Goal: Task Accomplishment & Management: Manage account settings

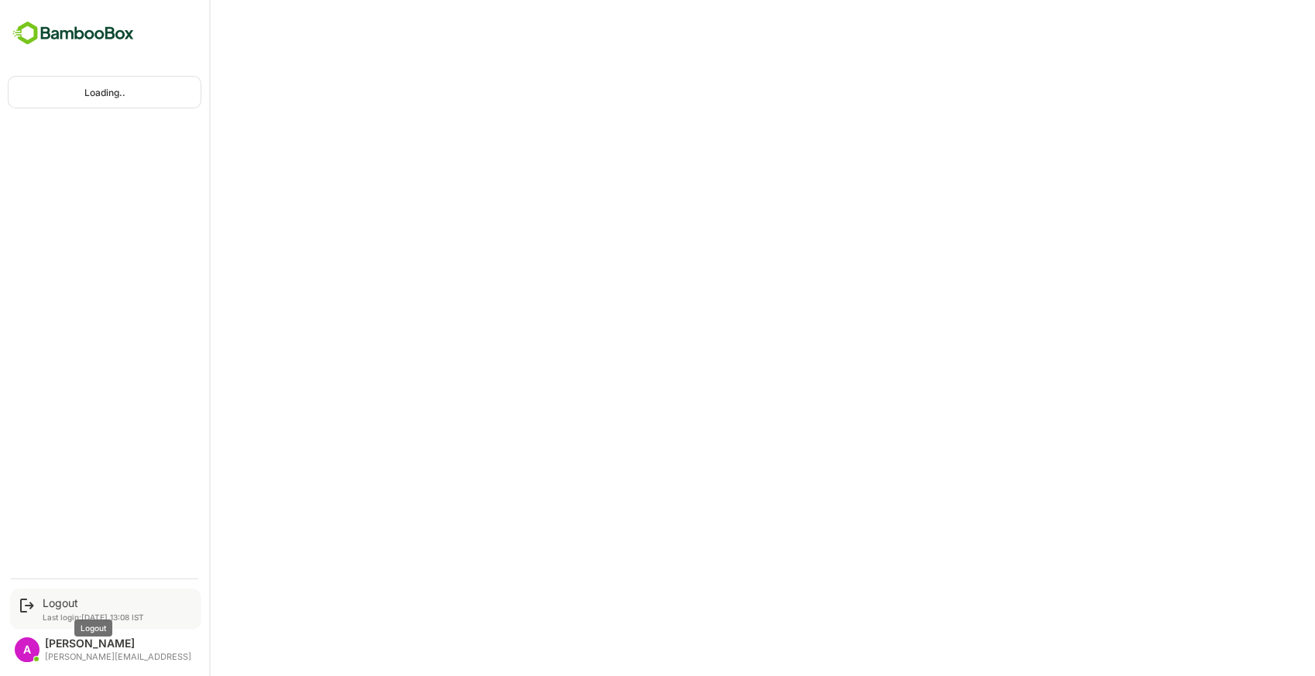
click at [72, 600] on div "Logout" at bounding box center [93, 602] width 101 height 13
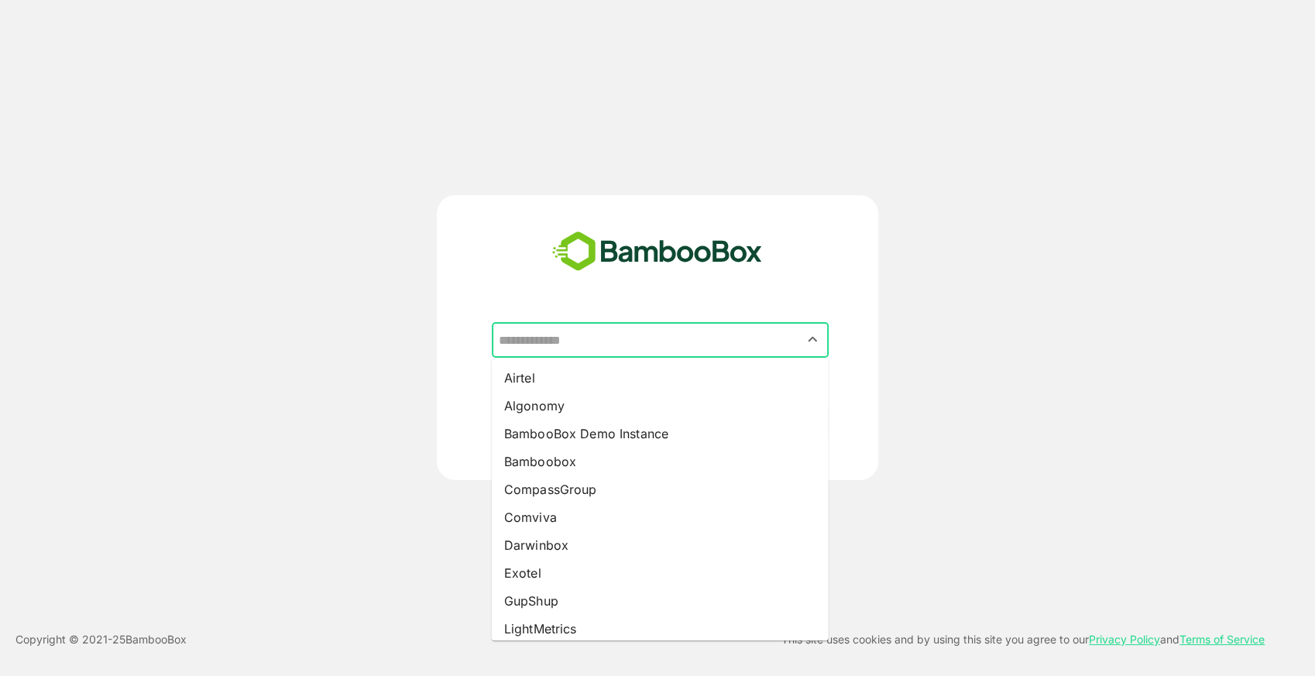
click at [582, 340] on input "text" at bounding box center [660, 339] width 331 height 29
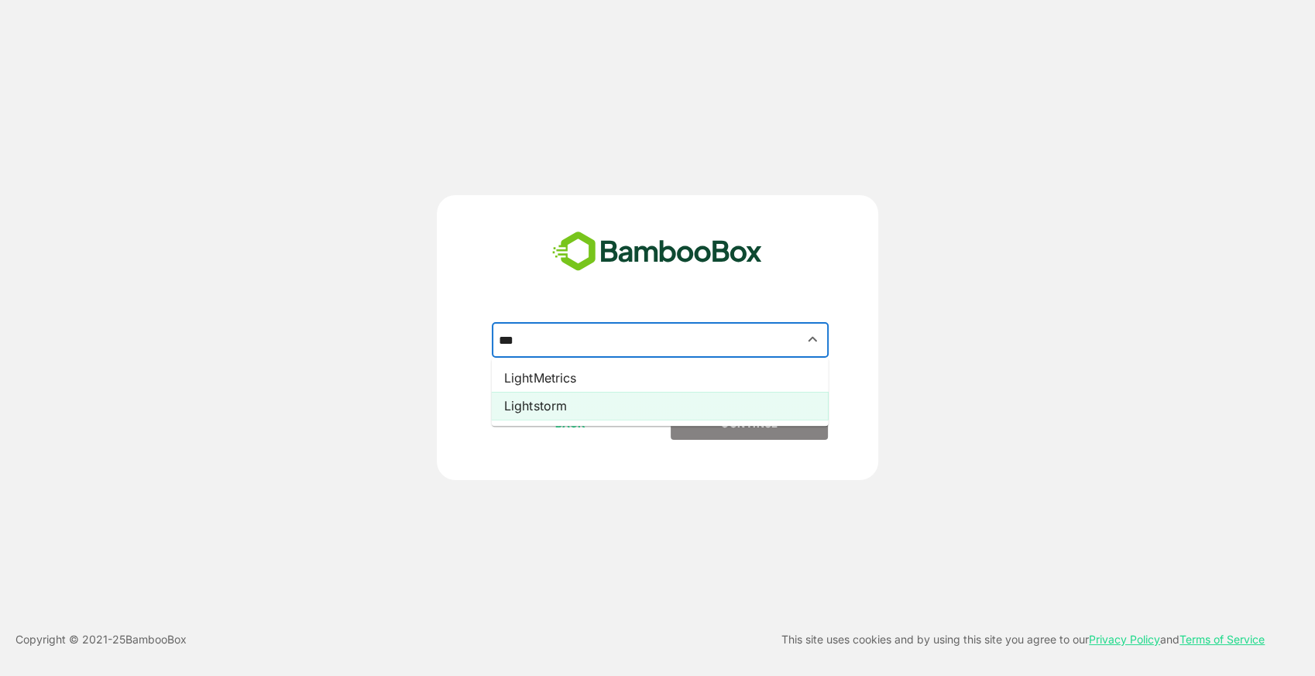
click at [567, 414] on li "Lightstorm" at bounding box center [660, 406] width 337 height 28
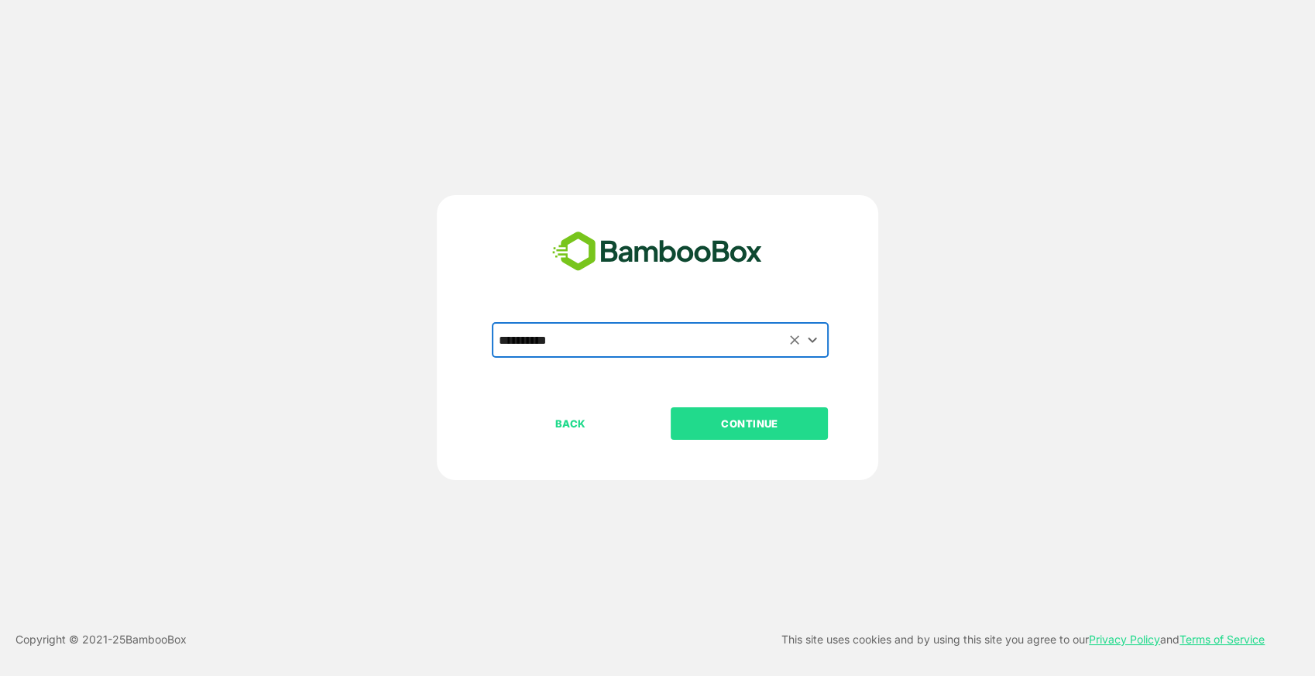
type input "**********"
click at [703, 425] on p "CONTINUE" at bounding box center [749, 423] width 155 height 17
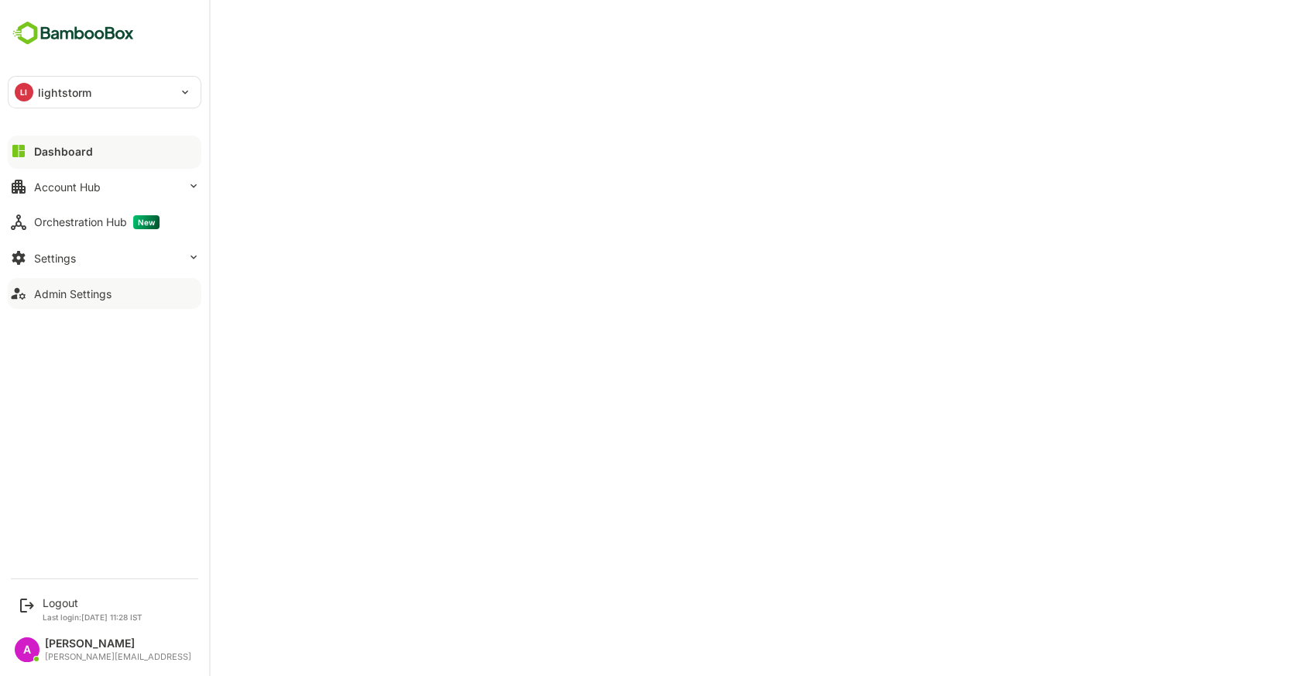
click at [144, 289] on button "Admin Settings" at bounding box center [105, 293] width 194 height 31
click at [25, 191] on icon at bounding box center [19, 187] width 14 height 14
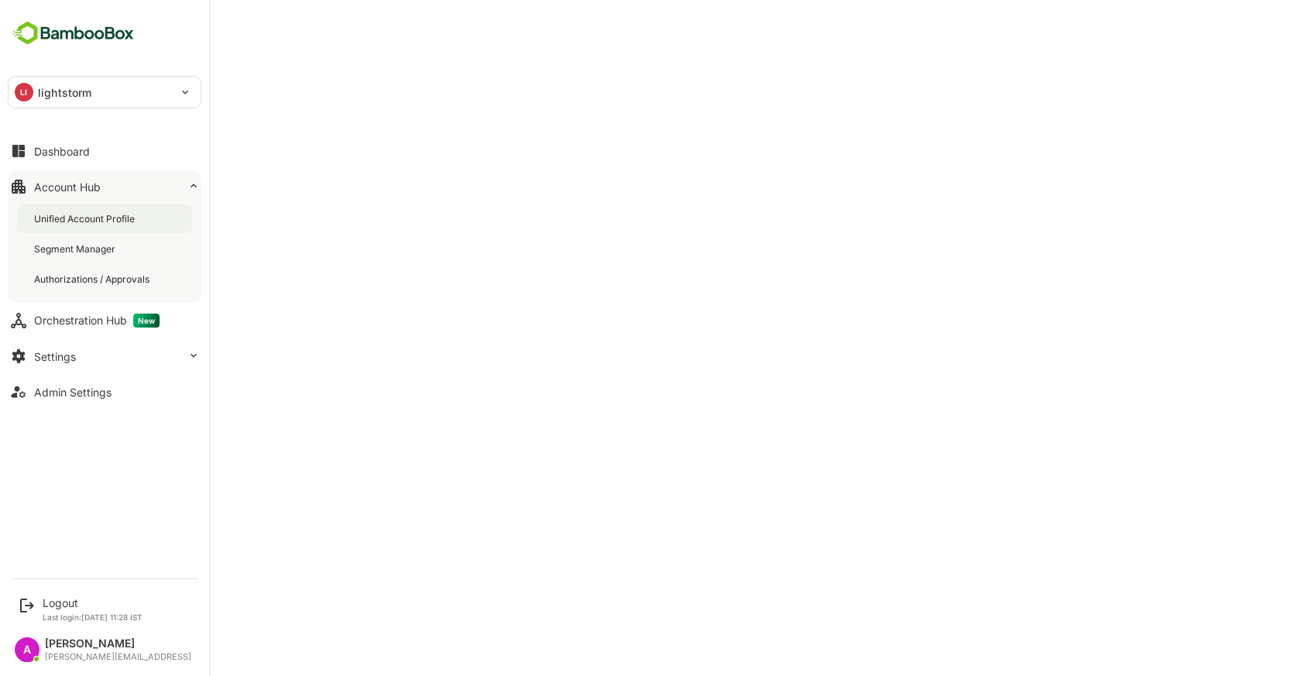
click at [67, 220] on div "Unified Account Profile" at bounding box center [86, 218] width 104 height 13
